Goal: Task Accomplishment & Management: Use online tool/utility

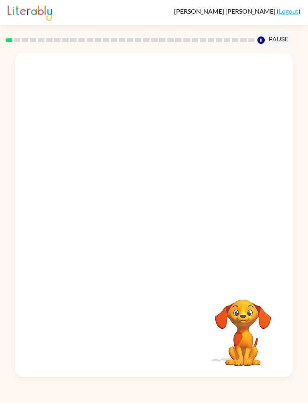
click at [29, 241] on div at bounding box center [153, 168] width 277 height 230
click at [169, 304] on div "Your browser must support playing .mp4 files to use Literably. Please try using…" at bounding box center [153, 215] width 277 height 324
click at [292, 329] on div "Your browser must support playing .mp4 files to use Literably. Please try using…" at bounding box center [153, 215] width 277 height 324
click at [123, 171] on video "Your browser must support playing .mp4 files to use Literably. Please try using…" at bounding box center [153, 168] width 277 height 230
click at [173, 224] on div at bounding box center [153, 218] width 51 height 29
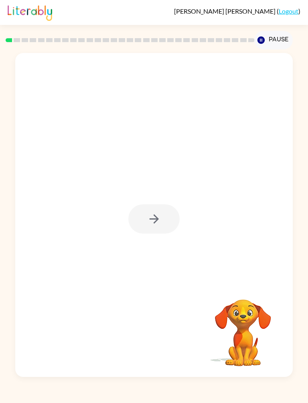
click at [184, 209] on div at bounding box center [153, 215] width 277 height 324
click at [188, 233] on div at bounding box center [153, 215] width 277 height 324
click at [190, 228] on div at bounding box center [153, 215] width 277 height 324
click at [170, 232] on button "button" at bounding box center [153, 218] width 51 height 29
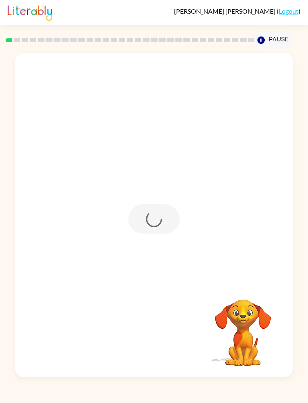
click at [175, 237] on div at bounding box center [153, 215] width 277 height 324
click at [169, 222] on div at bounding box center [153, 168] width 277 height 230
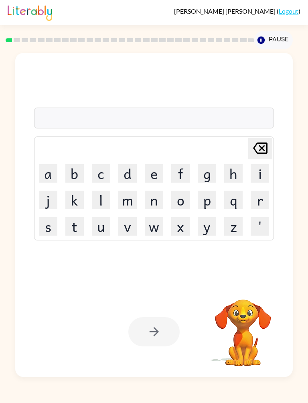
click at [84, 181] on button "b" at bounding box center [74, 173] width 18 height 18
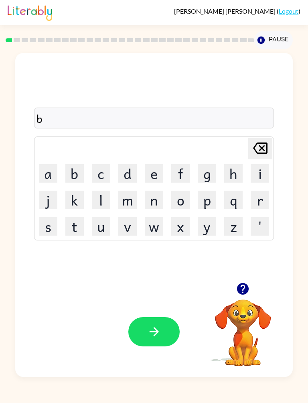
click at [181, 195] on button "o" at bounding box center [180, 200] width 18 height 18
click at [267, 194] on button "r" at bounding box center [260, 200] width 18 height 18
click at [125, 183] on button "d" at bounding box center [127, 173] width 18 height 18
click at [162, 171] on button "e" at bounding box center [154, 173] width 18 height 18
click at [263, 200] on button "r" at bounding box center [260, 200] width 18 height 18
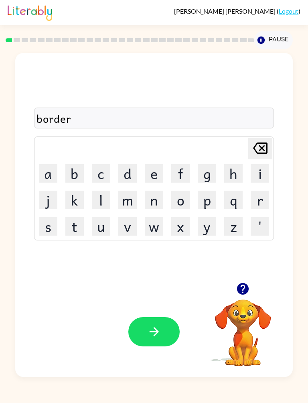
click at [165, 340] on button "button" at bounding box center [153, 331] width 51 height 29
click at [98, 165] on button "c" at bounding box center [101, 173] width 18 height 18
click at [46, 170] on button "a" at bounding box center [48, 173] width 18 height 18
click at [158, 198] on button "n" at bounding box center [154, 200] width 18 height 18
click at [103, 199] on button "l" at bounding box center [101, 200] width 18 height 18
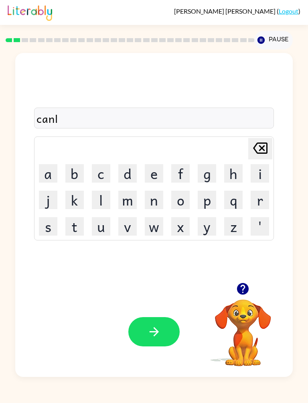
click at [268, 141] on icon "[PERSON_NAME] last character input" at bounding box center [260, 148] width 19 height 19
click at [80, 222] on button "t" at bounding box center [74, 226] width 18 height 18
click at [167, 329] on button "button" at bounding box center [153, 331] width 51 height 29
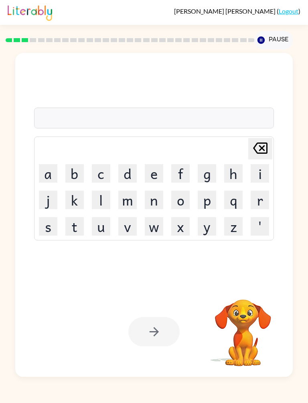
click at [103, 199] on button "l" at bounding box center [101, 200] width 18 height 18
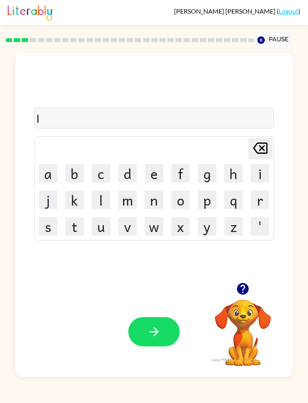
click at [210, 200] on button "p" at bounding box center [207, 200] width 18 height 18
click at [79, 203] on button "k" at bounding box center [74, 200] width 18 height 18
click at [48, 173] on button "a" at bounding box center [48, 173] width 18 height 18
click at [73, 229] on button "t" at bounding box center [74, 226] width 18 height 18
click at [161, 323] on button "button" at bounding box center [153, 331] width 51 height 29
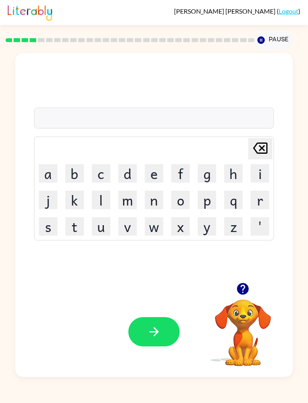
click at [77, 220] on button "t" at bounding box center [74, 226] width 18 height 18
click at [157, 225] on button "w" at bounding box center [154, 226] width 18 height 18
click at [258, 170] on button "i" at bounding box center [260, 173] width 18 height 18
click at [159, 202] on button "n" at bounding box center [154, 200] width 18 height 18
click at [164, 330] on button "button" at bounding box center [153, 331] width 51 height 29
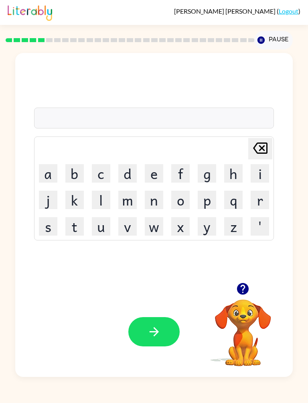
click at [156, 198] on button "n" at bounding box center [154, 200] width 18 height 18
click at [41, 170] on button "a" at bounding box center [48, 173] width 18 height 18
click at [258, 204] on button "r" at bounding box center [260, 200] width 18 height 18
click at [103, 201] on button "l" at bounding box center [101, 200] width 18 height 18
click at [153, 172] on button "e" at bounding box center [154, 173] width 18 height 18
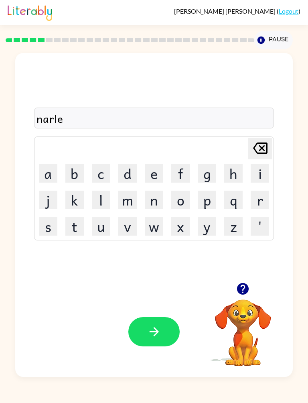
click at [159, 173] on button "e" at bounding box center [154, 173] width 18 height 18
click at [161, 330] on icon "button" at bounding box center [154, 332] width 14 height 14
click at [75, 172] on button "b" at bounding box center [74, 173] width 18 height 18
click at [155, 175] on button "e" at bounding box center [154, 173] width 18 height 18
click at [236, 173] on button "h" at bounding box center [233, 173] width 18 height 18
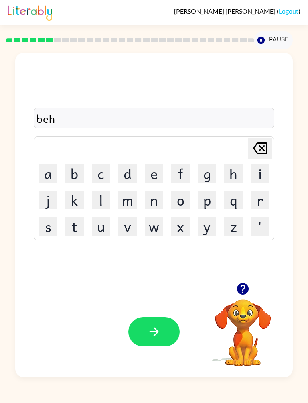
click at [259, 169] on button "i" at bounding box center [260, 173] width 18 height 18
click at [258, 169] on button "i" at bounding box center [260, 173] width 18 height 18
click at [265, 143] on icon at bounding box center [260, 148] width 14 height 11
click at [149, 200] on button "n" at bounding box center [154, 200] width 18 height 18
click at [128, 176] on button "d" at bounding box center [127, 173] width 18 height 18
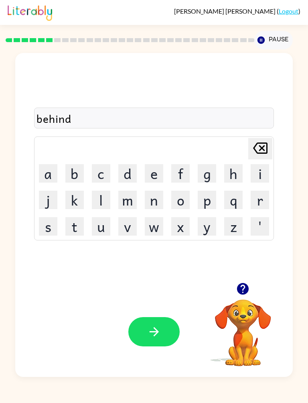
click at [145, 331] on button "button" at bounding box center [153, 331] width 51 height 29
click at [79, 228] on button "t" at bounding box center [74, 226] width 18 height 18
click at [262, 196] on button "r" at bounding box center [260, 200] width 18 height 18
click at [263, 171] on button "i" at bounding box center [260, 173] width 18 height 18
click at [74, 202] on button "k" at bounding box center [74, 200] width 18 height 18
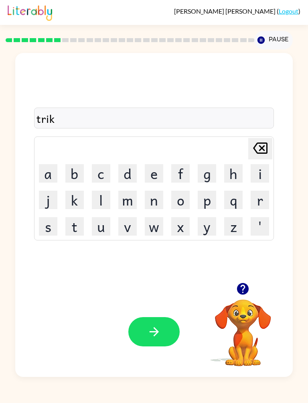
click at [101, 197] on button "l" at bounding box center [101, 200] width 18 height 18
click at [161, 312] on div "Your browser must support playing .mp4 files to use Literably. Please try using…" at bounding box center [153, 332] width 277 height 90
click at [163, 318] on button "button" at bounding box center [153, 331] width 51 height 29
click at [153, 315] on div "Your browser must support playing .mp4 files to use Literably. Please try using…" at bounding box center [153, 332] width 277 height 90
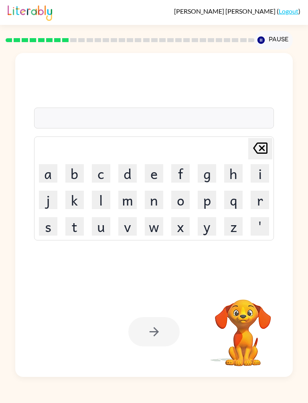
click at [65, 326] on div "Your browser must support playing .mp4 files to use Literably. Please try using…" at bounding box center [153, 332] width 277 height 90
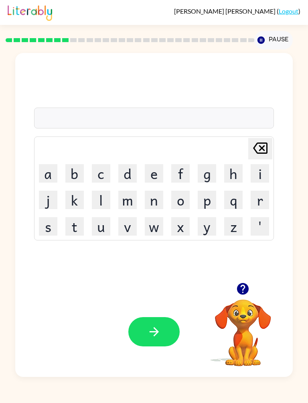
click at [127, 198] on button "m" at bounding box center [127, 200] width 18 height 18
click at [158, 172] on button "e" at bounding box center [154, 173] width 18 height 18
click at [258, 198] on button "r" at bounding box center [260, 200] width 18 height 18
click at [75, 198] on button "k" at bounding box center [74, 200] width 18 height 18
click at [180, 201] on button "o" at bounding box center [180, 200] width 18 height 18
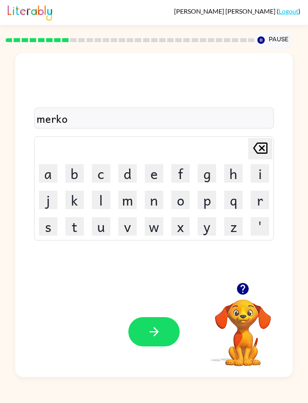
click at [99, 202] on button "l" at bounding box center [101, 200] width 18 height 18
click at [142, 326] on button "button" at bounding box center [153, 331] width 51 height 29
click at [155, 201] on button "n" at bounding box center [154, 200] width 18 height 18
click at [264, 168] on button "i" at bounding box center [260, 173] width 18 height 18
click at [129, 201] on button "m" at bounding box center [127, 200] width 18 height 18
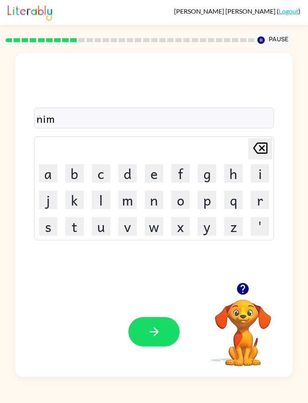
click at [71, 171] on button "b" at bounding box center [74, 173] width 18 height 18
click at [99, 197] on button "l" at bounding box center [101, 200] width 18 height 18
click at [169, 330] on button "button" at bounding box center [153, 331] width 51 height 29
click at [102, 226] on button "u" at bounding box center [101, 226] width 18 height 18
click at [159, 203] on button "n" at bounding box center [154, 200] width 18 height 18
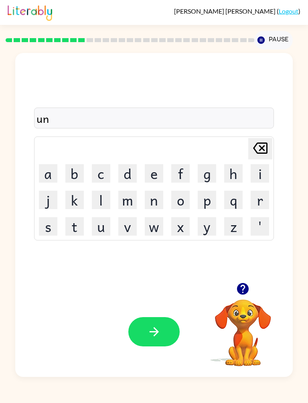
click at [183, 169] on button "f" at bounding box center [180, 173] width 18 height 18
click at [182, 198] on button "o" at bounding box center [180, 200] width 18 height 18
click at [96, 207] on button "l" at bounding box center [101, 200] width 18 height 18
click at [96, 206] on button "l" at bounding box center [101, 200] width 18 height 18
click at [261, 147] on icon at bounding box center [260, 148] width 14 height 11
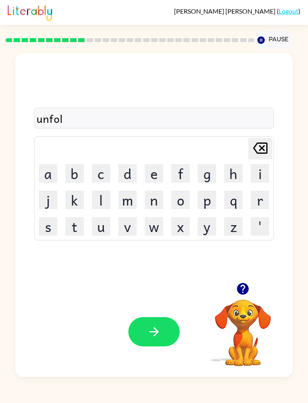
click at [133, 171] on button "d" at bounding box center [127, 173] width 18 height 18
click at [146, 326] on button "button" at bounding box center [153, 331] width 51 height 29
click at [129, 222] on button "v" at bounding box center [127, 226] width 18 height 18
click at [183, 196] on button "o" at bounding box center [180, 200] width 18 height 18
click at [74, 230] on button "t" at bounding box center [74, 226] width 18 height 18
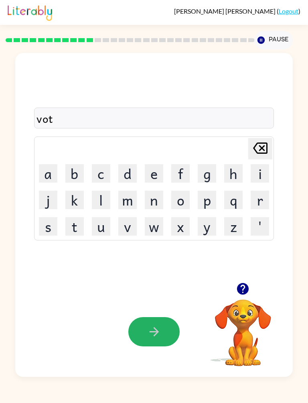
click at [160, 322] on button "button" at bounding box center [153, 331] width 51 height 29
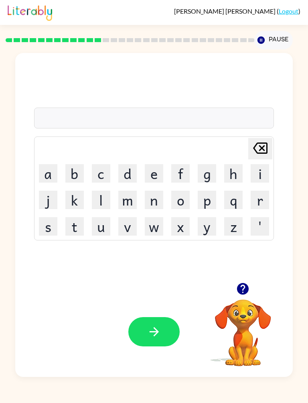
click at [78, 177] on button "b" at bounding box center [74, 173] width 18 height 18
click at [155, 175] on button "e" at bounding box center [154, 173] width 18 height 18
click at [131, 172] on button "d" at bounding box center [127, 173] width 18 height 18
click at [74, 226] on button "t" at bounding box center [74, 226] width 18 height 18
click at [260, 172] on button "i" at bounding box center [260, 173] width 18 height 18
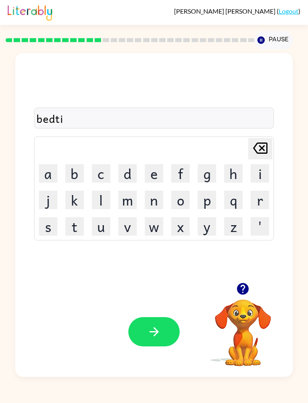
click at [128, 193] on button "m" at bounding box center [127, 200] width 18 height 18
click at [165, 339] on button "button" at bounding box center [153, 331] width 51 height 29
click at [181, 170] on button "f" at bounding box center [180, 173] width 18 height 18
click at [261, 173] on button "i" at bounding box center [260, 173] width 18 height 18
click at [246, 283] on icon "button" at bounding box center [243, 289] width 14 height 14
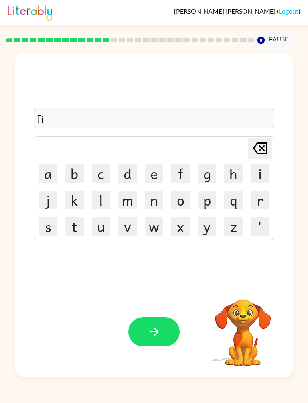
click at [155, 201] on button "n" at bounding box center [154, 200] width 18 height 18
click at [261, 142] on icon "[PERSON_NAME] last character input" at bounding box center [260, 148] width 19 height 19
click at [262, 174] on button "i" at bounding box center [260, 173] width 18 height 18
click at [42, 234] on button "s" at bounding box center [48, 226] width 18 height 18
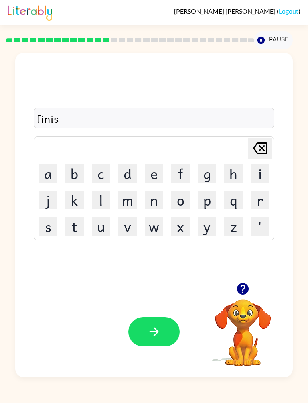
click at [43, 228] on button "s" at bounding box center [48, 226] width 18 height 18
click at [167, 326] on button "button" at bounding box center [153, 331] width 51 height 29
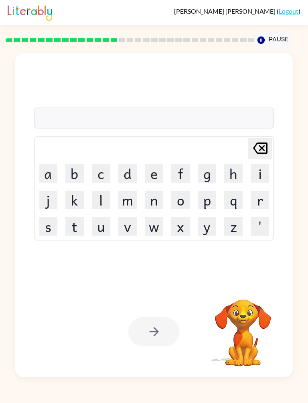
click at [0, 351] on div "[PERSON_NAME] last character input a b c d e f g h i j k l m n o p q r s t u v …" at bounding box center [154, 213] width 308 height 328
click at [125, 171] on button "d" at bounding box center [127, 173] width 18 height 18
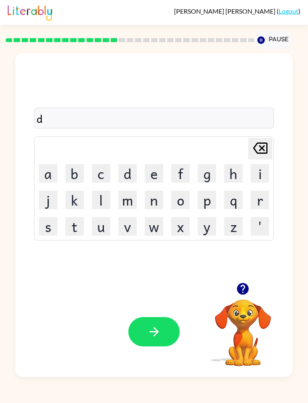
click at [107, 192] on button "l" at bounding box center [101, 200] width 18 height 18
click at [49, 174] on button "a" at bounding box center [48, 173] width 18 height 18
click at [210, 222] on button "y" at bounding box center [207, 226] width 18 height 18
click at [173, 328] on button "button" at bounding box center [153, 331] width 51 height 29
click at [73, 225] on button "t" at bounding box center [74, 226] width 18 height 18
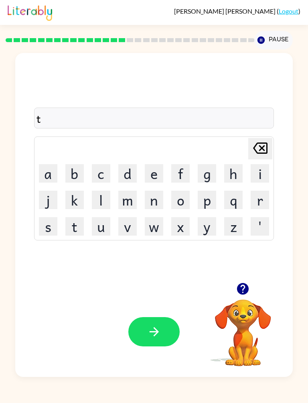
click at [261, 199] on button "r" at bounding box center [260, 200] width 18 height 18
click at [125, 196] on button "m" at bounding box center [127, 200] width 18 height 18
click at [156, 345] on button "button" at bounding box center [153, 331] width 51 height 29
click at [43, 226] on button "s" at bounding box center [48, 226] width 18 height 18
click at [156, 169] on button "e" at bounding box center [154, 173] width 18 height 18
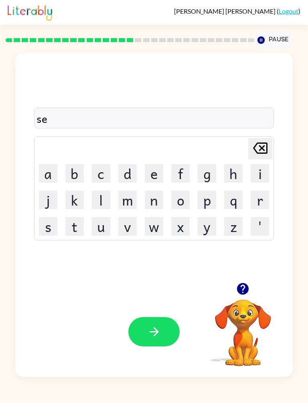
click at [75, 224] on button "t" at bounding box center [74, 226] width 18 height 18
click at [169, 321] on button "button" at bounding box center [153, 331] width 51 height 29
click at [77, 173] on button "b" at bounding box center [74, 173] width 18 height 18
click at [260, 202] on button "r" at bounding box center [260, 200] width 18 height 18
click at [262, 171] on button "i" at bounding box center [260, 173] width 18 height 18
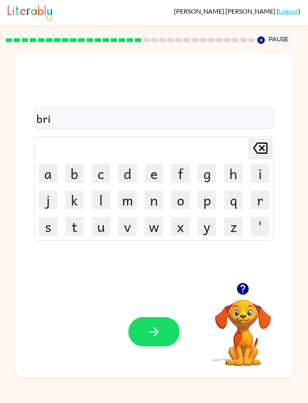
click at [128, 197] on button "m" at bounding box center [127, 200] width 18 height 18
click at [260, 173] on button "i" at bounding box center [260, 173] width 18 height 18
click at [158, 199] on button "n" at bounding box center [154, 200] width 18 height 18
click at [210, 171] on button "g" at bounding box center [207, 173] width 18 height 18
click at [160, 308] on div "Your browser must support playing .mp4 files to use Literably. Please try using…" at bounding box center [153, 332] width 277 height 90
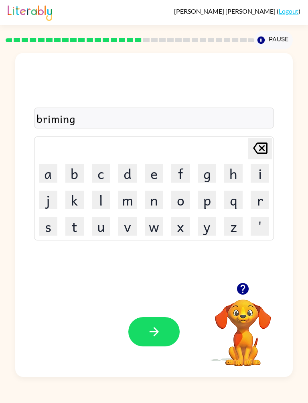
click at [160, 308] on div "Your browser must support playing .mp4 files to use Literably. Please try using…" at bounding box center [153, 332] width 277 height 90
click at [163, 322] on button "button" at bounding box center [153, 331] width 51 height 29
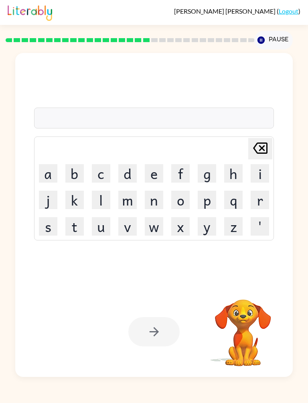
click at [209, 195] on button "p" at bounding box center [207, 200] width 18 height 18
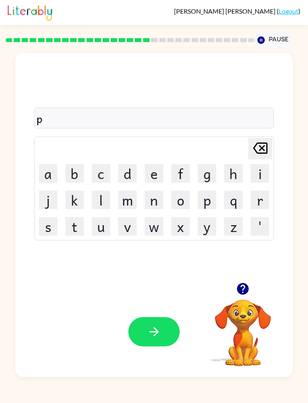
click at [98, 198] on button "l" at bounding box center [101, 200] width 18 height 18
click at [44, 165] on button "a" at bounding box center [48, 173] width 18 height 18
click at [41, 226] on button "s" at bounding box center [48, 226] width 18 height 18
click at [70, 232] on button "t" at bounding box center [74, 226] width 18 height 18
click at [264, 173] on button "i" at bounding box center [260, 173] width 18 height 18
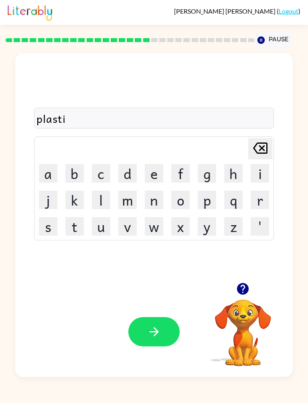
click at [98, 172] on button "c" at bounding box center [101, 173] width 18 height 18
click at [71, 198] on button "k" at bounding box center [74, 200] width 18 height 18
click at [152, 302] on div "Your browser must support playing .mp4 files to use Literably. Please try using…" at bounding box center [153, 332] width 277 height 90
click at [162, 326] on button "button" at bounding box center [153, 331] width 51 height 29
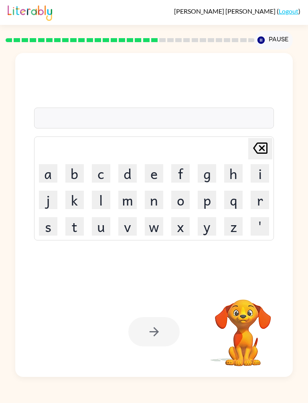
click at [128, 173] on button "d" at bounding box center [127, 173] width 18 height 18
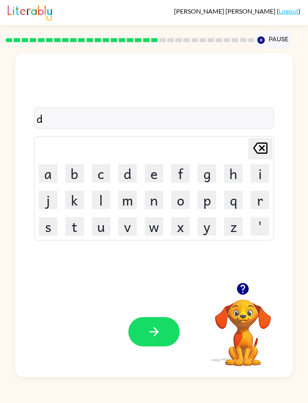
click at [262, 180] on button "i" at bounding box center [260, 173] width 18 height 18
click at [40, 232] on button "s" at bounding box center [48, 226] width 18 height 18
click at [202, 191] on button "p" at bounding box center [207, 200] width 18 height 18
click at [106, 195] on button "l" at bounding box center [101, 200] width 18 height 18
click at [48, 173] on button "a" at bounding box center [48, 173] width 18 height 18
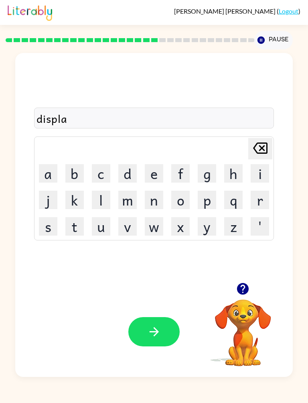
click at [165, 330] on button "button" at bounding box center [153, 331] width 51 height 29
click at [126, 172] on button "d" at bounding box center [127, 173] width 18 height 18
click at [96, 226] on button "u" at bounding box center [101, 226] width 18 height 18
click at [41, 220] on button "s" at bounding box center [48, 226] width 18 height 18
click at [69, 223] on button "t" at bounding box center [74, 226] width 18 height 18
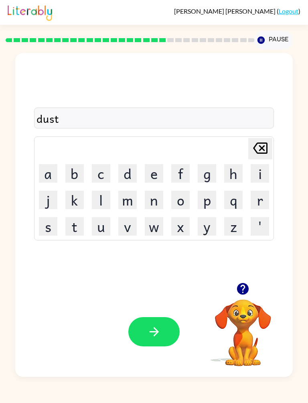
click at [260, 172] on button "i" at bounding box center [260, 173] width 18 height 18
click at [131, 171] on button "d" at bounding box center [127, 173] width 18 height 18
click at [173, 339] on button "button" at bounding box center [153, 331] width 51 height 29
click at [35, 223] on table "[PERSON_NAME] last character input a b c d e f g h i j k l m n o p q r s t u v …" at bounding box center [155, 188] width 240 height 103
click at [44, 229] on button "s" at bounding box center [48, 226] width 18 height 18
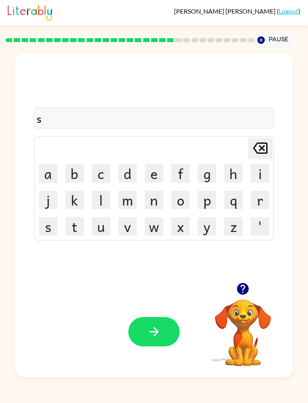
click at [160, 174] on button "e" at bounding box center [154, 173] width 18 height 18
click at [157, 203] on button "n" at bounding box center [154, 200] width 18 height 18
click at [78, 224] on button "t" at bounding box center [74, 226] width 18 height 18
click at [211, 196] on button "p" at bounding box center [207, 200] width 18 height 18
click at [128, 176] on button "d" at bounding box center [127, 173] width 18 height 18
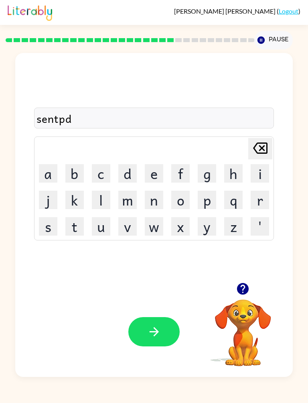
click at [166, 334] on button "button" at bounding box center [153, 331] width 51 height 29
click at [263, 200] on button "r" at bounding box center [260, 200] width 18 height 18
click at [35, 171] on td "a" at bounding box center [48, 174] width 26 height 26
click at [50, 174] on button "a" at bounding box center [48, 173] width 18 height 18
click at [157, 204] on button "n" at bounding box center [154, 200] width 18 height 18
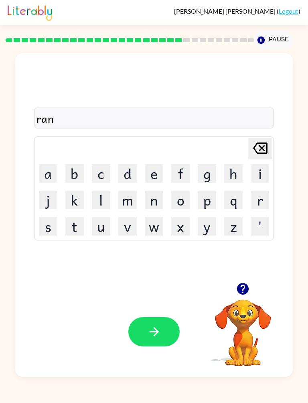
click at [100, 170] on button "c" at bounding box center [101, 173] width 18 height 18
click at [74, 202] on button "k" at bounding box center [74, 200] width 18 height 18
click at [145, 359] on div "Your browser must support playing .mp4 files to use Literably. Please try using…" at bounding box center [153, 332] width 277 height 90
click at [163, 330] on button "button" at bounding box center [153, 331] width 51 height 29
click at [129, 198] on button "m" at bounding box center [127, 200] width 18 height 18
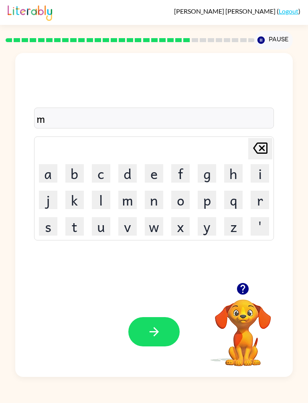
click at [263, 197] on button "r" at bounding box center [260, 200] width 18 height 18
click at [98, 173] on button "c" at bounding box center [101, 173] width 18 height 18
click at [155, 177] on button "e" at bounding box center [154, 173] width 18 height 18
click at [265, 203] on button "r" at bounding box center [260, 200] width 18 height 18
click at [167, 312] on div "Your browser must support playing .mp4 files to use Literably. Please try using…" at bounding box center [153, 332] width 277 height 90
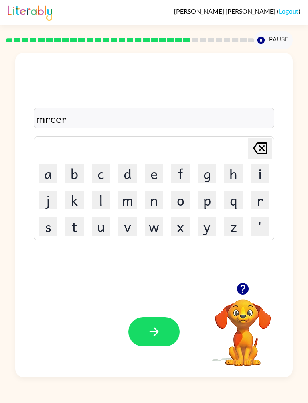
click at [159, 318] on button "button" at bounding box center [153, 331] width 51 height 29
click at [263, 167] on button "i" at bounding box center [260, 173] width 18 height 18
click at [124, 228] on button "v" at bounding box center [127, 226] width 18 height 18
click at [45, 167] on button "a" at bounding box center [48, 173] width 18 height 18
click at [160, 205] on button "n" at bounding box center [154, 200] width 18 height 18
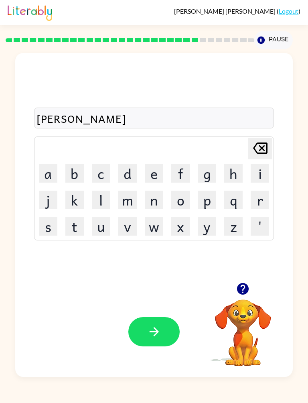
click at [43, 222] on button "s" at bounding box center [48, 226] width 18 height 18
click at [257, 173] on button "i" at bounding box center [260, 173] width 18 height 18
click at [156, 201] on button "n" at bounding box center [154, 200] width 18 height 18
click at [234, 196] on button "q" at bounding box center [233, 200] width 18 height 18
click at [259, 153] on icon at bounding box center [260, 148] width 14 height 11
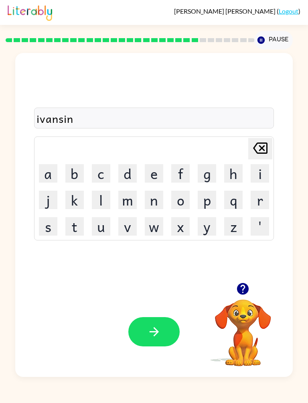
click at [210, 173] on button "g" at bounding box center [207, 173] width 18 height 18
click at [171, 333] on button "button" at bounding box center [153, 331] width 51 height 29
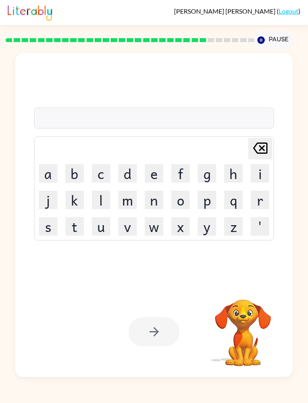
click at [210, 170] on button "g" at bounding box center [207, 173] width 18 height 18
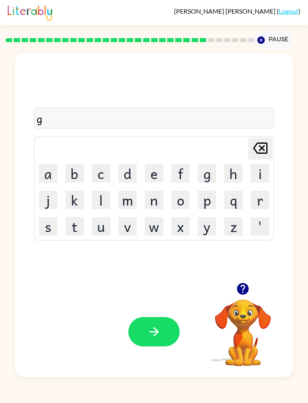
click at [180, 201] on button "o" at bounding box center [180, 200] width 18 height 18
click at [74, 171] on button "b" at bounding box center [74, 173] width 18 height 18
click at [98, 205] on button "l" at bounding box center [101, 200] width 18 height 18
click at [259, 169] on button "i" at bounding box center [260, 173] width 18 height 18
click at [158, 202] on button "n" at bounding box center [154, 200] width 18 height 18
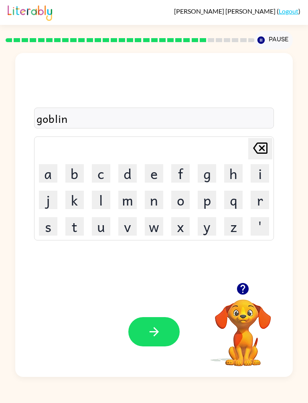
click at [144, 335] on button "button" at bounding box center [153, 331] width 51 height 29
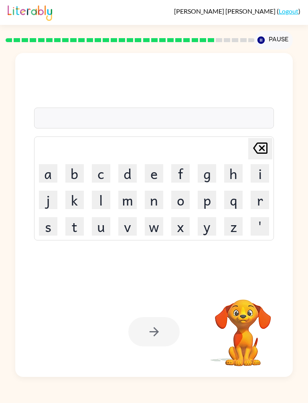
click at [210, 175] on button "g" at bounding box center [207, 173] width 18 height 18
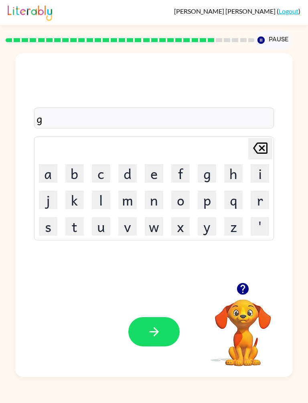
click at [101, 224] on button "u" at bounding box center [101, 226] width 18 height 18
click at [129, 226] on button "v" at bounding box center [127, 226] width 18 height 18
click at [158, 171] on button "e" at bounding box center [154, 173] width 18 height 18
click at [262, 198] on button "r" at bounding box center [260, 200] width 18 height 18
click at [128, 200] on button "m" at bounding box center [127, 200] width 18 height 18
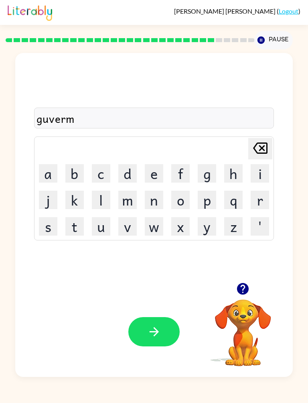
click at [262, 169] on button "i" at bounding box center [260, 173] width 18 height 18
click at [162, 205] on button "n" at bounding box center [154, 200] width 18 height 18
click at [73, 228] on button "t" at bounding box center [74, 226] width 18 height 18
click at [151, 330] on icon "button" at bounding box center [154, 332] width 14 height 14
click at [51, 222] on button "s" at bounding box center [48, 226] width 18 height 18
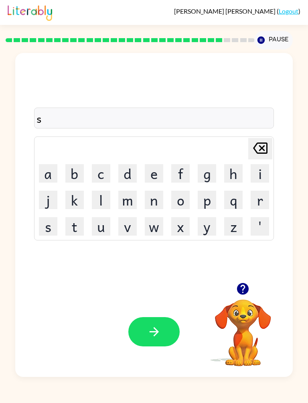
click at [77, 224] on button "t" at bounding box center [74, 226] width 18 height 18
click at [262, 195] on button "r" at bounding box center [260, 200] width 18 height 18
click at [46, 168] on button "a" at bounding box center [48, 173] width 18 height 18
click at [154, 204] on button "n" at bounding box center [154, 200] width 18 height 18
click at [142, 314] on div "Your browser must support playing .mp4 files to use Literably. Please try using…" at bounding box center [153, 332] width 277 height 90
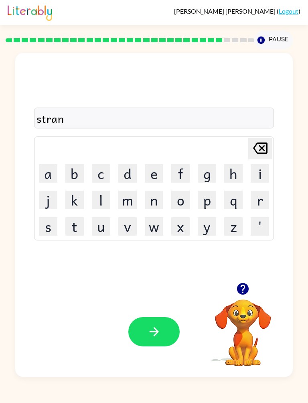
click at [137, 321] on button "button" at bounding box center [153, 331] width 51 height 29
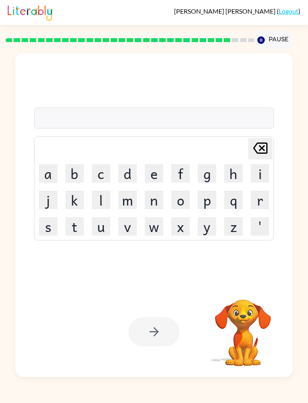
click at [43, 231] on button "s" at bounding box center [48, 226] width 18 height 18
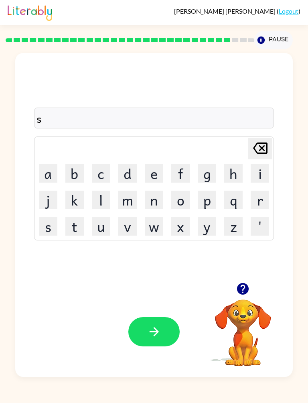
click at [236, 170] on button "h" at bounding box center [233, 173] width 18 height 18
click at [47, 169] on button "a" at bounding box center [48, 173] width 18 height 18
click at [213, 204] on button "p" at bounding box center [207, 200] width 18 height 18
click at [159, 318] on button "button" at bounding box center [153, 331] width 51 height 29
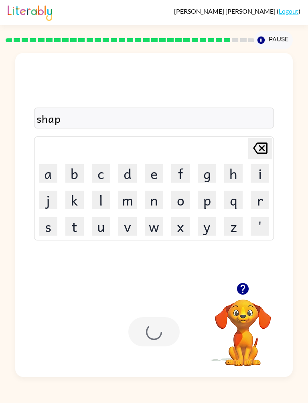
click at [167, 342] on div at bounding box center [153, 331] width 51 height 29
click at [155, 179] on button "e" at bounding box center [154, 173] width 18 height 18
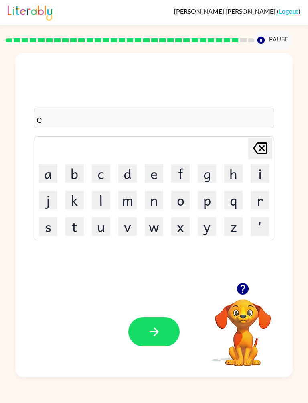
click at [100, 168] on button "c" at bounding box center [101, 173] width 18 height 18
click at [99, 198] on button "l" at bounding box center [101, 200] width 18 height 18
click at [258, 174] on button "i" at bounding box center [260, 173] width 18 height 18
click at [163, 202] on button "n" at bounding box center [154, 200] width 18 height 18
click at [72, 222] on button "t" at bounding box center [74, 226] width 18 height 18
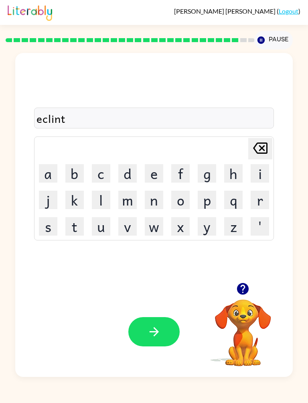
click at [141, 320] on button "button" at bounding box center [153, 331] width 51 height 29
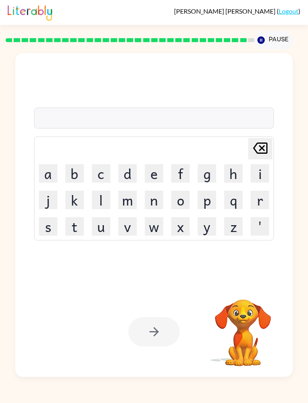
click at [99, 172] on button "c" at bounding box center [101, 173] width 18 height 18
click at [236, 172] on button "h" at bounding box center [233, 173] width 18 height 18
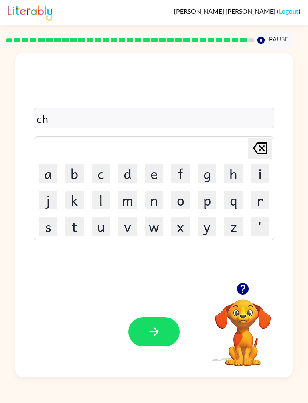
click at [187, 204] on button "o" at bounding box center [180, 200] width 18 height 18
click at [76, 172] on button "b" at bounding box center [74, 173] width 18 height 18
click at [258, 194] on button "r" at bounding box center [260, 200] width 18 height 18
click at [43, 172] on button "a" at bounding box center [48, 173] width 18 height 18
click at [256, 197] on button "r" at bounding box center [260, 200] width 18 height 18
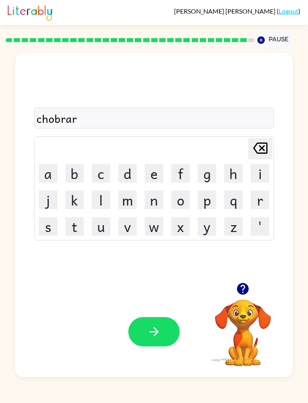
click at [154, 326] on icon "button" at bounding box center [154, 332] width 14 height 14
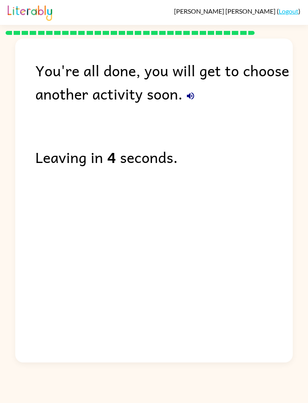
click at [194, 95] on icon "button" at bounding box center [191, 96] width 10 height 10
